Goal: Check status: Check status

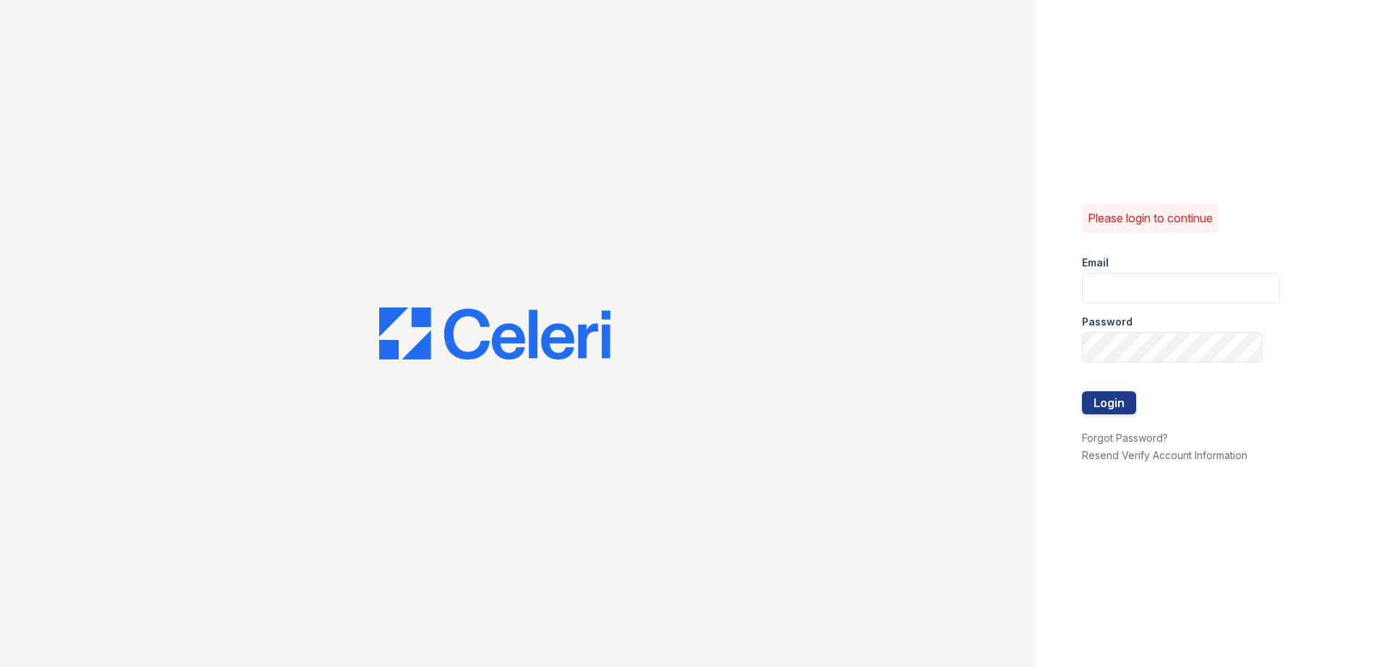
type input "LEstrada@trinity-pm.com"
drag, startPoint x: 1212, startPoint y: 423, endPoint x: 1209, endPoint y: 415, distance: 8.7
click at [1212, 421] on div at bounding box center [1181, 421] width 198 height 14
click at [1092, 401] on button "Login" at bounding box center [1109, 402] width 54 height 23
